Goal: Find specific page/section: Find specific page/section

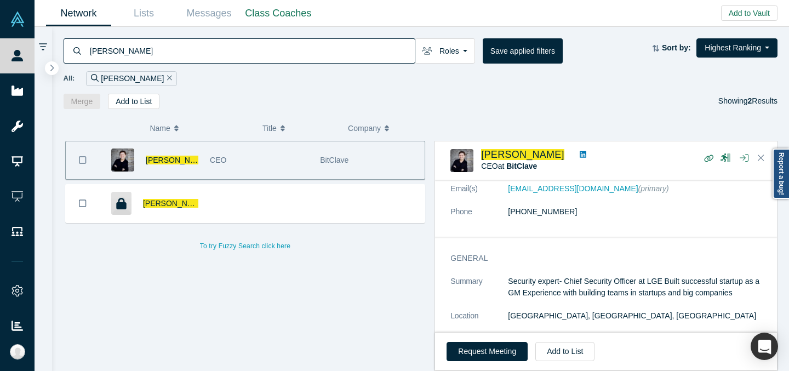
scroll to position [15, 0]
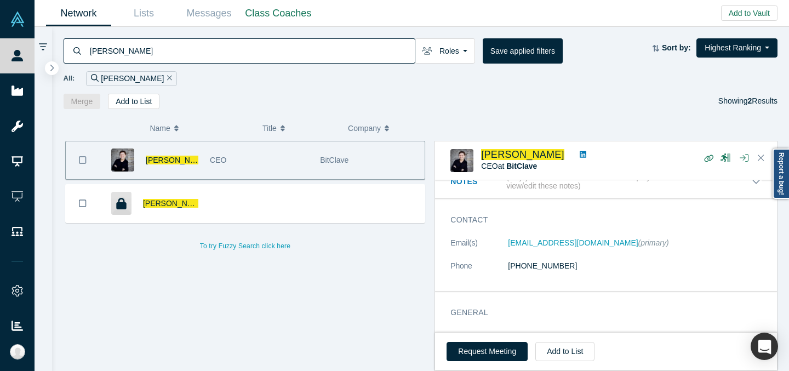
click at [201, 47] on input "[PERSON_NAME]" at bounding box center [252, 51] width 326 height 26
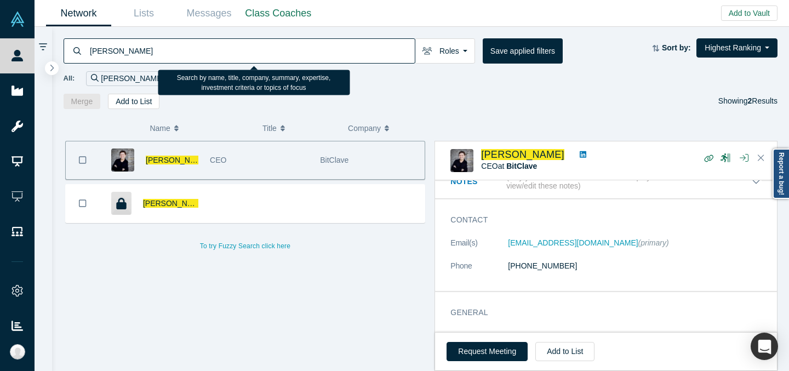
click at [201, 47] on input "[PERSON_NAME]" at bounding box center [252, 51] width 326 height 26
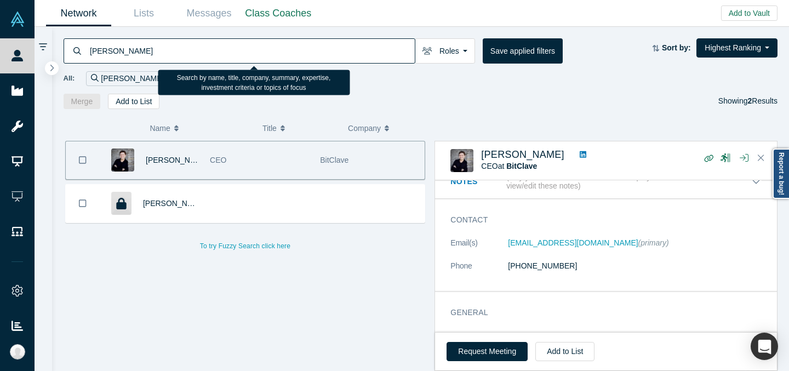
type input "[PERSON_NAME]"
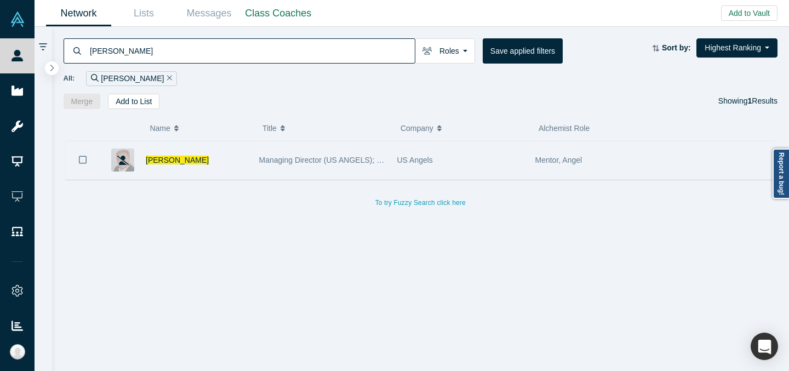
click at [519, 157] on div "US Angels" at bounding box center [460, 160] width 127 height 38
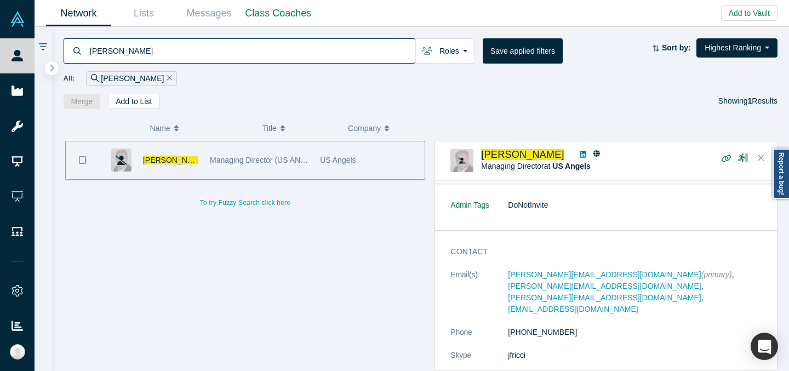
scroll to position [149, 0]
drag, startPoint x: 552, startPoint y: 199, endPoint x: 507, endPoint y: 199, distance: 44.9
click at [507, 199] on dl "Admin Tags DoNotInvite" at bounding box center [606, 209] width 311 height 23
copy dl "DoNotInvite"
